Goal: Connect with others: Connect with others

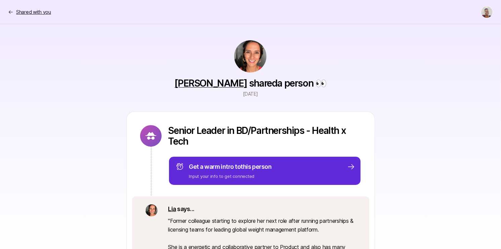
click at [39, 11] on p "Shared with you" at bounding box center [33, 12] width 35 height 8
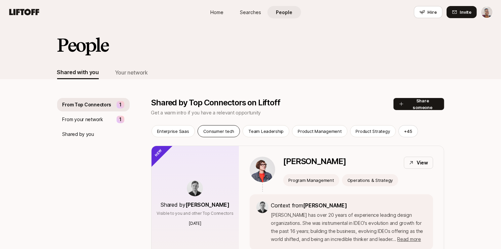
scroll to position [2093, 0]
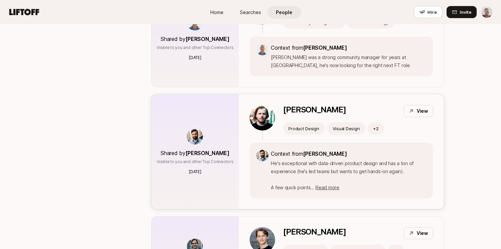
click at [201, 149] on p "Shared by Frank Harris" at bounding box center [195, 153] width 68 height 9
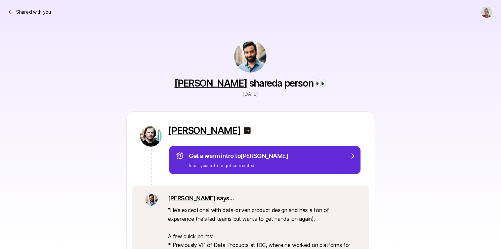
click at [215, 78] on link "Frank Harris" at bounding box center [210, 83] width 73 height 11
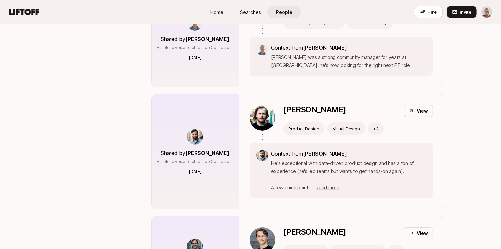
scroll to position [2552, 0]
